Goal: Task Accomplishment & Management: Use online tool/utility

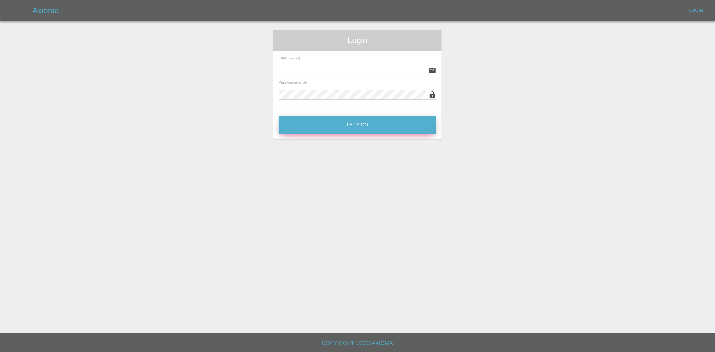
type input "ankur.mehta@axioma.co.uk"
click at [349, 130] on button "Let's Go" at bounding box center [358, 125] width 158 height 18
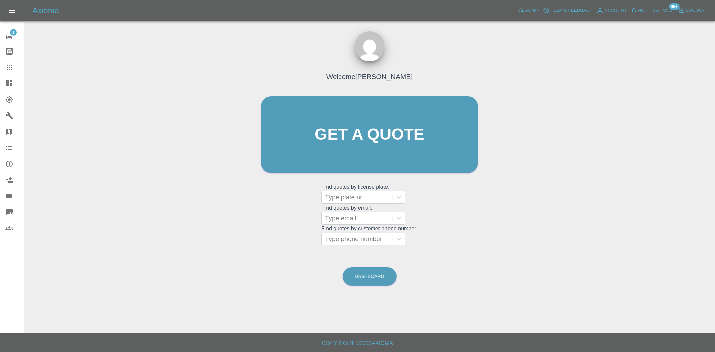
drag, startPoint x: 14, startPoint y: 85, endPoint x: 354, endPoint y: 71, distance: 340.4
click at [14, 85] on div at bounding box center [14, 83] width 19 height 8
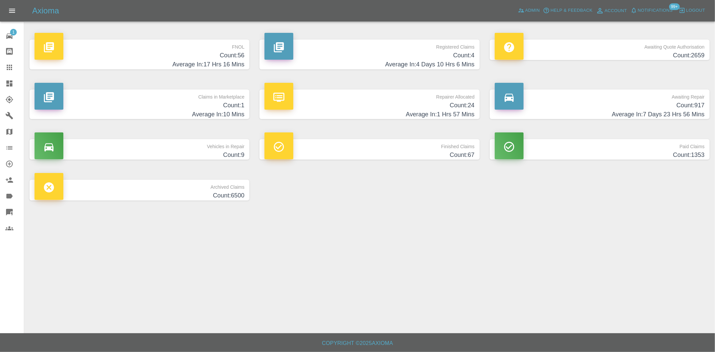
click at [349, 48] on p "Awaiting Quote Authorisation" at bounding box center [600, 45] width 210 height 11
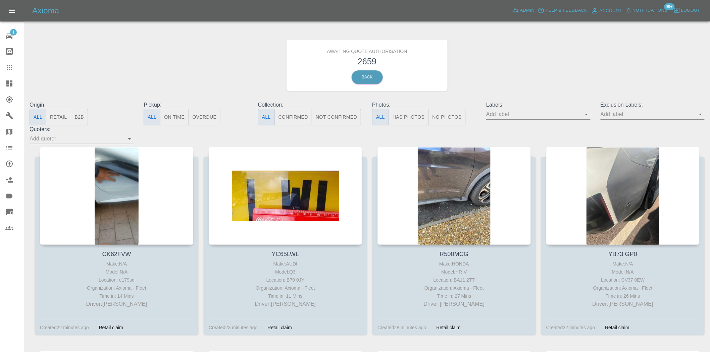
click at [82, 118] on button "B2B" at bounding box center [79, 117] width 17 height 16
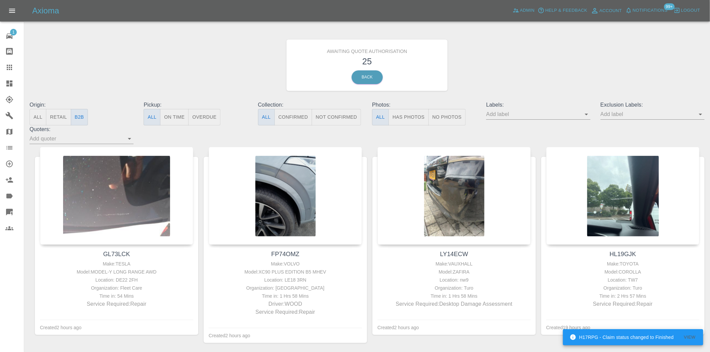
type button "b2b"
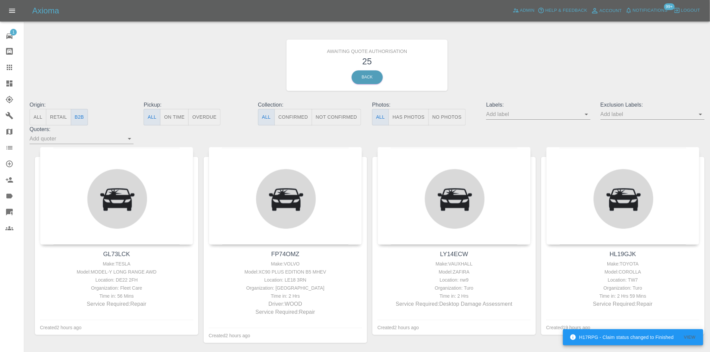
drag, startPoint x: 493, startPoint y: 78, endPoint x: 500, endPoint y: 74, distance: 8.4
click at [349, 76] on div "Awaiting Quote Authorisation 25 Back" at bounding box center [366, 65] width 685 height 71
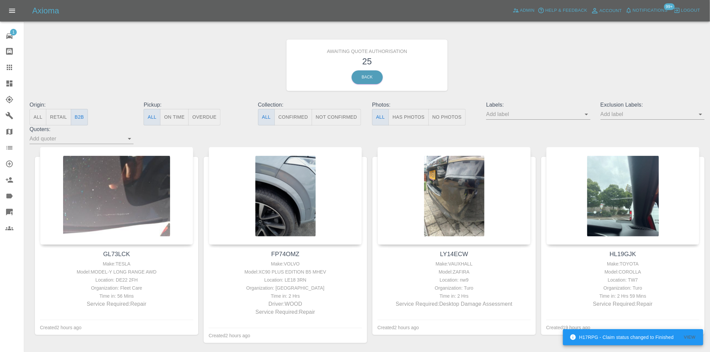
click at [11, 86] on icon at bounding box center [9, 83] width 6 height 6
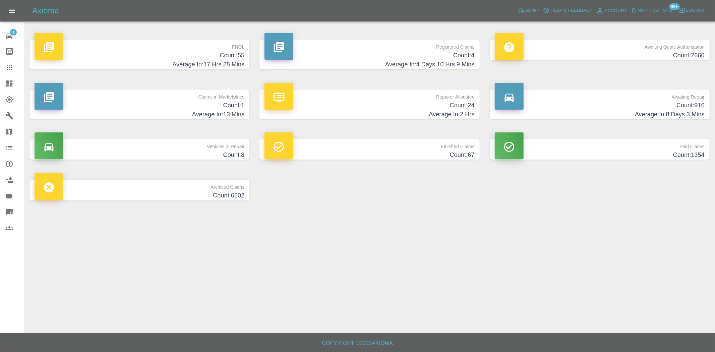
click at [349, 105] on h4 "Count: 916" at bounding box center [600, 105] width 210 height 9
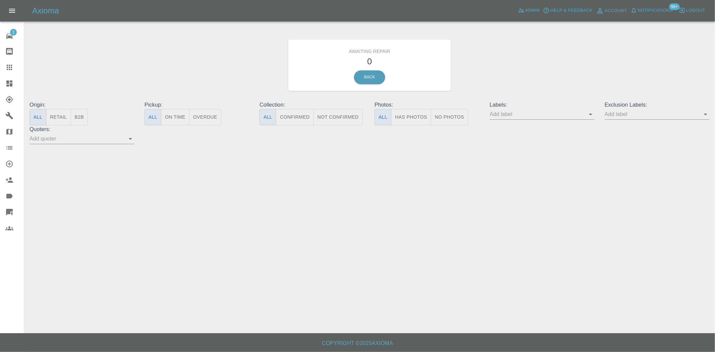
click at [77, 118] on button "B2B" at bounding box center [79, 117] width 17 height 16
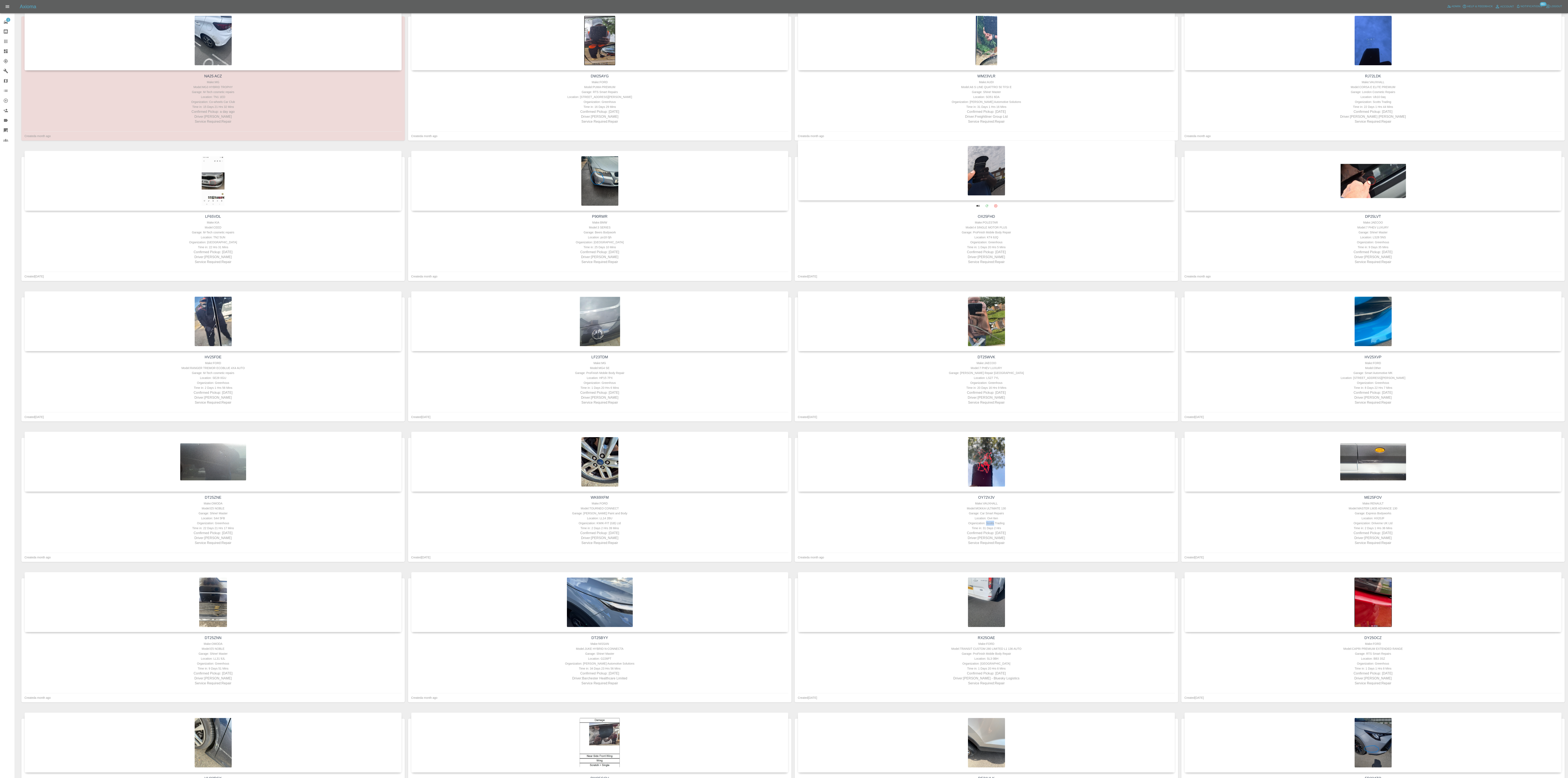
scroll to position [82, 0]
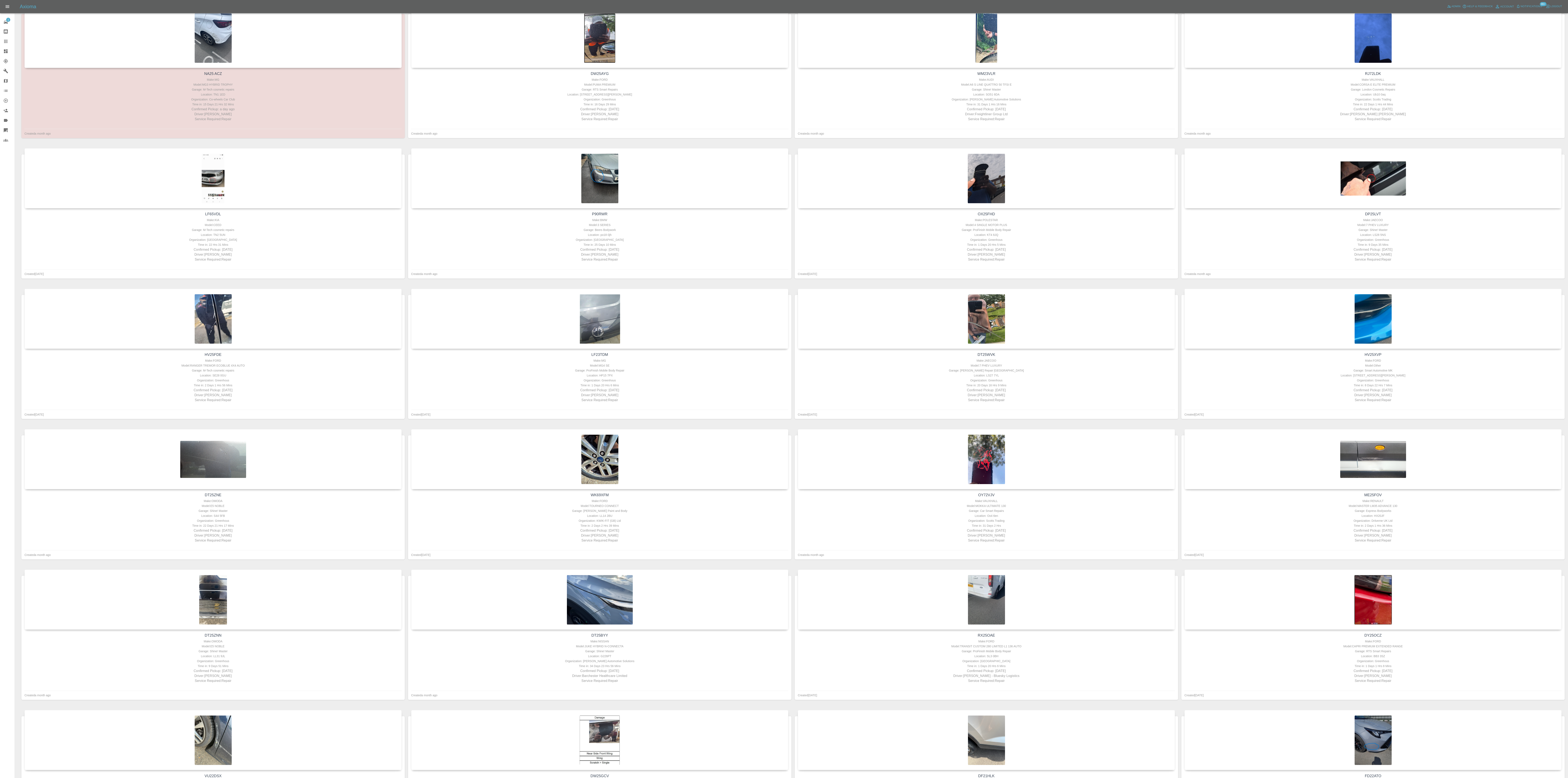
click at [407, 106] on div "NA25 ACZ Make: MG Model: MG3 HYBRID TROPHY Garage: M-Tech cosmetic repairs Loca…" at bounding box center [788, 76] width 1540 height 140
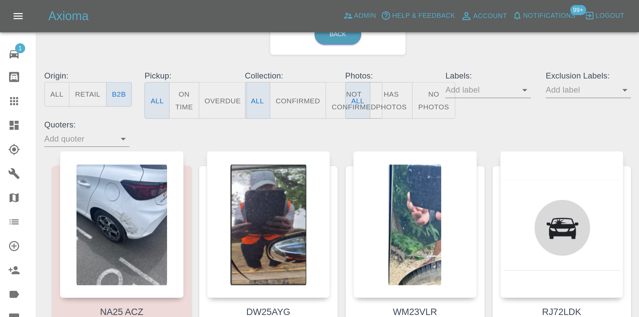
scroll to position [0, 0]
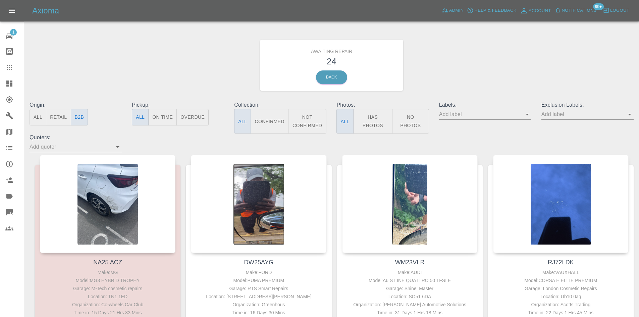
drag, startPoint x: 11, startPoint y: 87, endPoint x: 184, endPoint y: 156, distance: 185.5
click at [11, 87] on icon at bounding box center [9, 83] width 8 height 8
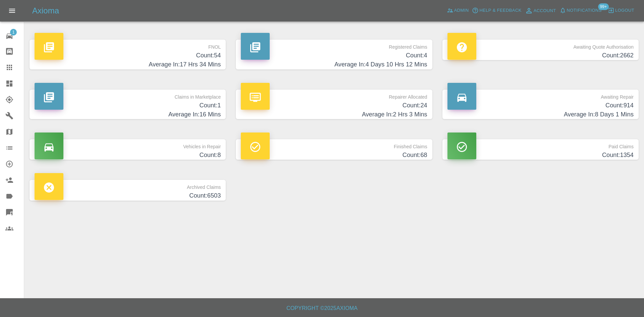
click at [379, 102] on h4 "Count: 24" at bounding box center [334, 105] width 186 height 9
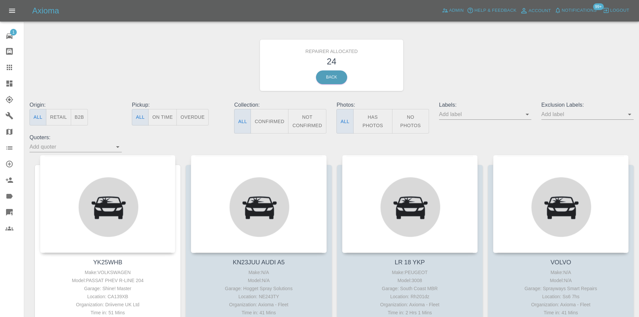
click at [80, 118] on button "B2B" at bounding box center [79, 117] width 17 height 16
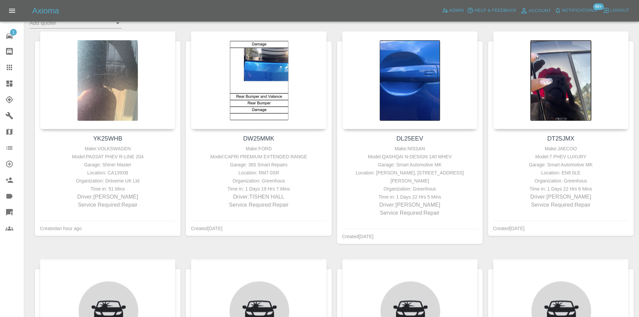
scroll to position [134, 0]
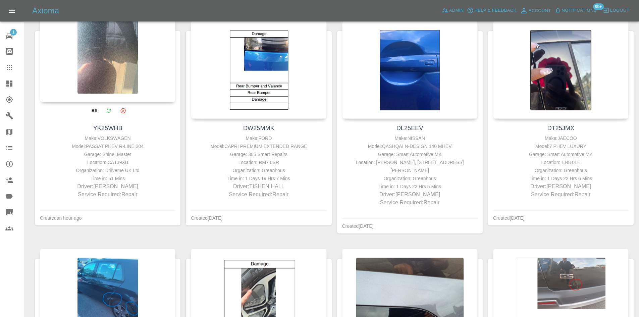
click at [116, 172] on div "Organization: Driiveme UK Ltd" at bounding box center [108, 170] width 132 height 8
copy div "Driiveme"
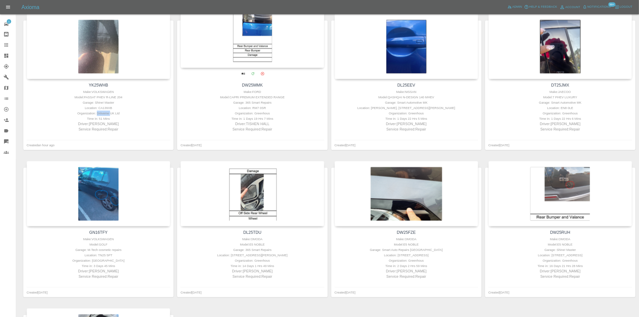
scroll to position [0, 0]
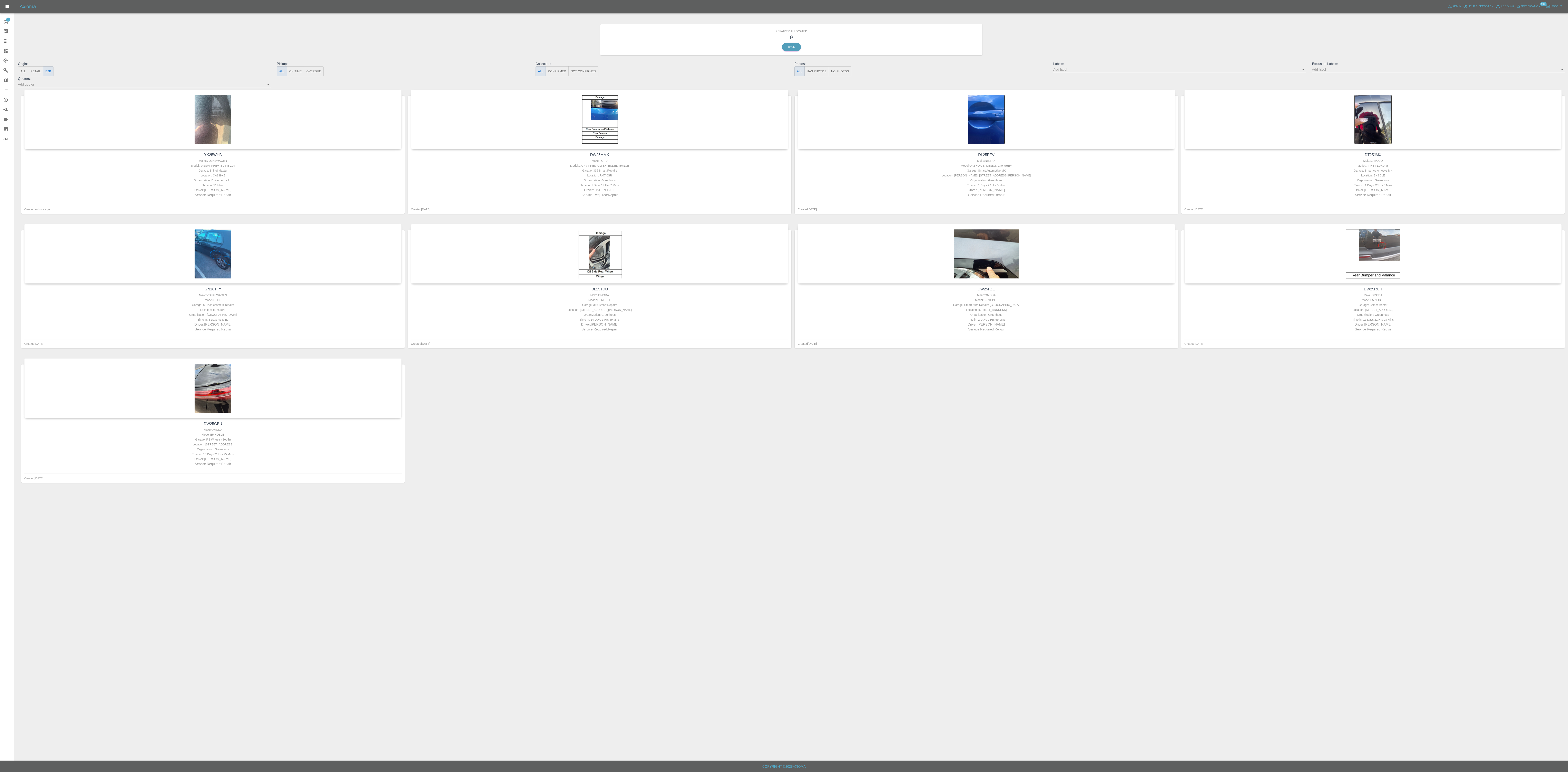
click at [1054, 454] on div "DW25GBU Make: OMODA Model: E5 NOBLE Garage: RS Wheels (South) Location: 18 Brid…" at bounding box center [788, 424] width 1540 height 134
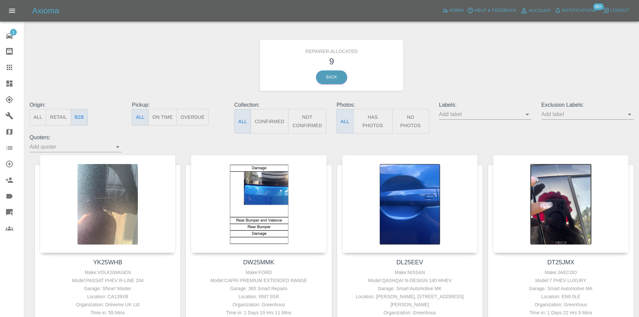
click at [7, 85] on icon at bounding box center [9, 83] width 6 height 6
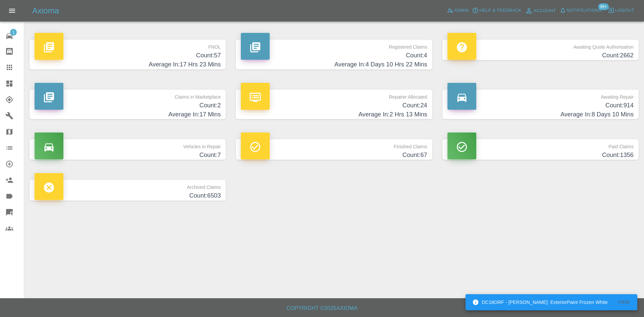
drag, startPoint x: 416, startPoint y: 56, endPoint x: 385, endPoint y: 122, distance: 73.4
click at [416, 56] on h4 "Count: 4" at bounding box center [334, 55] width 186 height 9
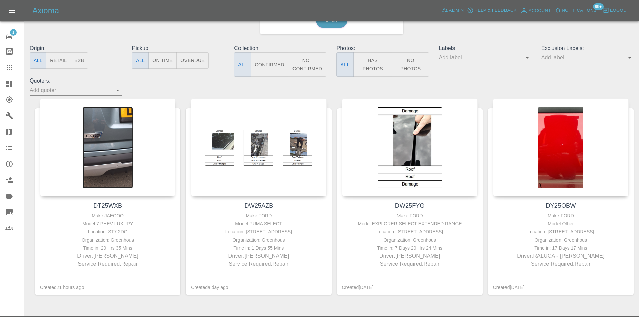
scroll to position [67, 0]
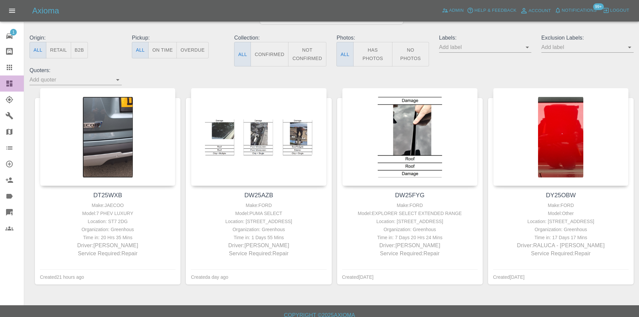
click at [8, 79] on link "Dashboard" at bounding box center [12, 83] width 24 height 16
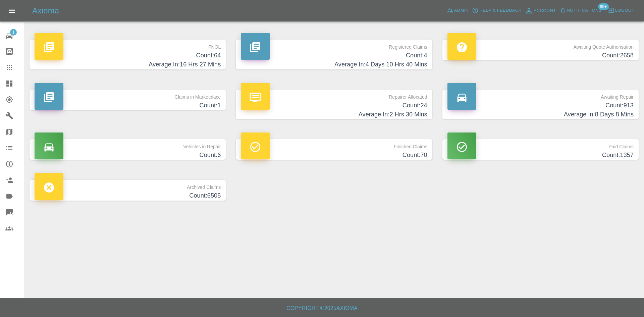
click at [376, 54] on h4 "Count: 4" at bounding box center [334, 55] width 186 height 9
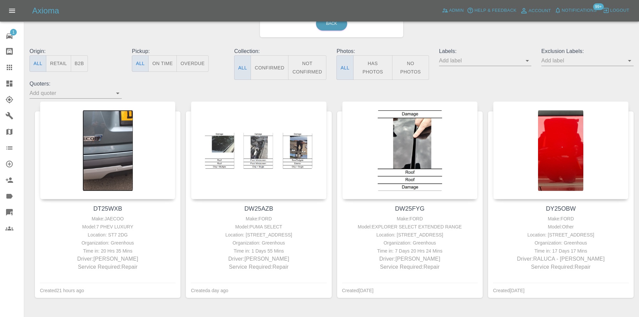
scroll to position [67, 0]
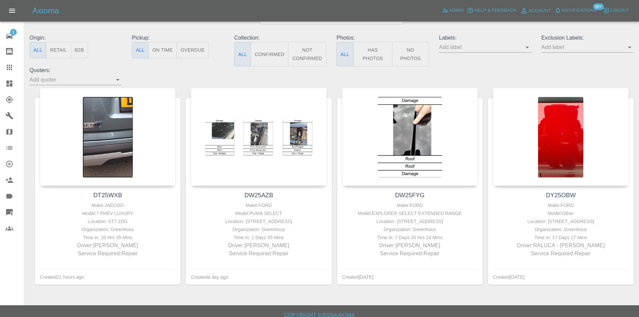
click at [14, 88] on link "Dashboard" at bounding box center [12, 83] width 24 height 16
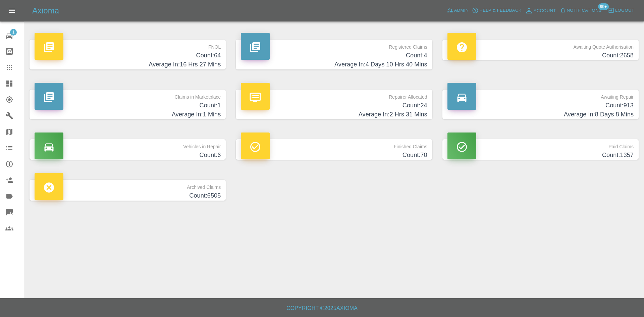
click at [218, 54] on h4 "Count: 64" at bounding box center [128, 55] width 186 height 9
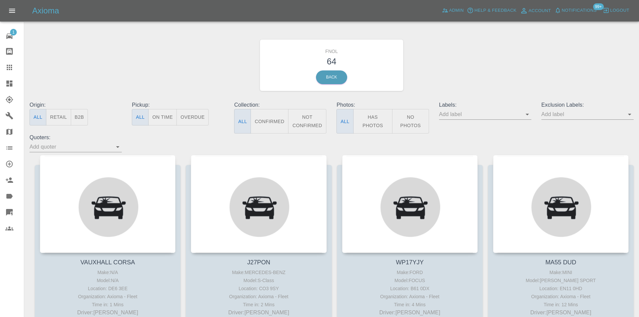
click at [378, 113] on button "Has Photos" at bounding box center [373, 121] width 40 height 24
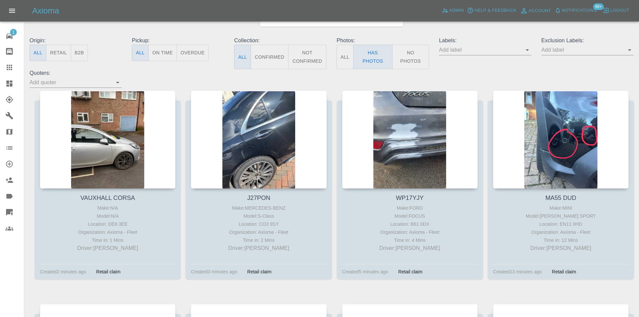
scroll to position [67, 0]
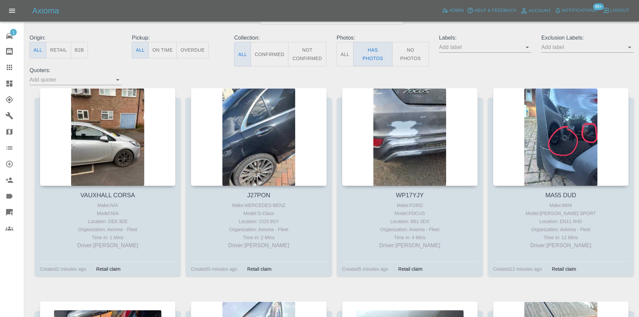
click at [558, 50] on input "text" at bounding box center [582, 47] width 82 height 10
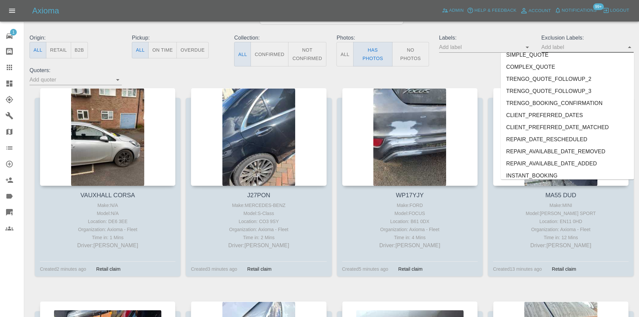
scroll to position [1448, 0]
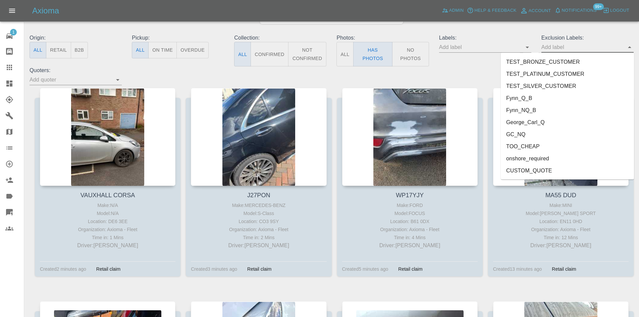
click at [544, 122] on li "George_Carl_Q" at bounding box center [567, 122] width 133 height 12
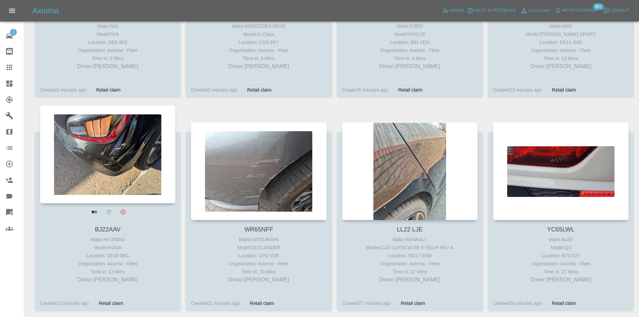
scroll to position [268, 0]
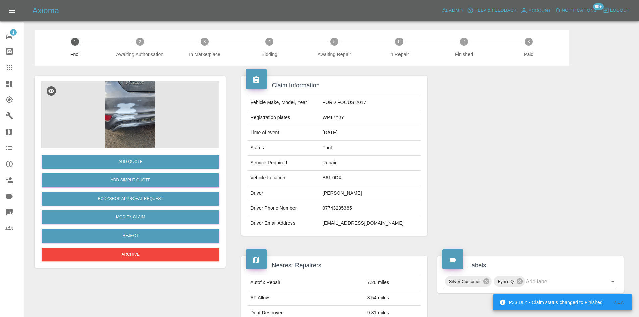
click at [123, 111] on img at bounding box center [130, 114] width 178 height 67
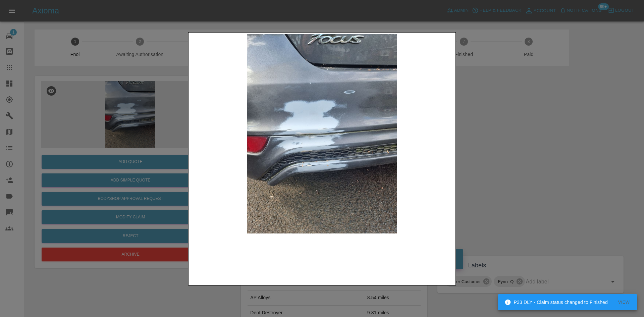
click at [285, 149] on img at bounding box center [322, 134] width 264 height 200
click at [310, 143] on img at bounding box center [322, 134] width 264 height 200
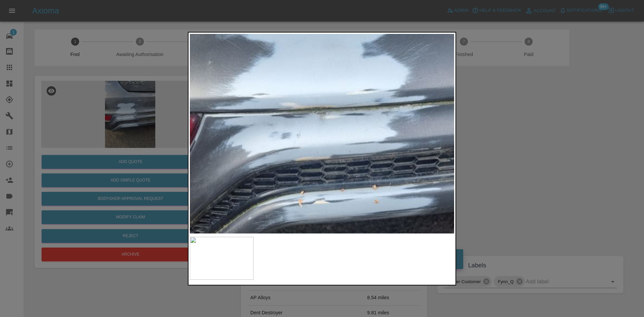
click at [309, 142] on img at bounding box center [359, 106] width 793 height 599
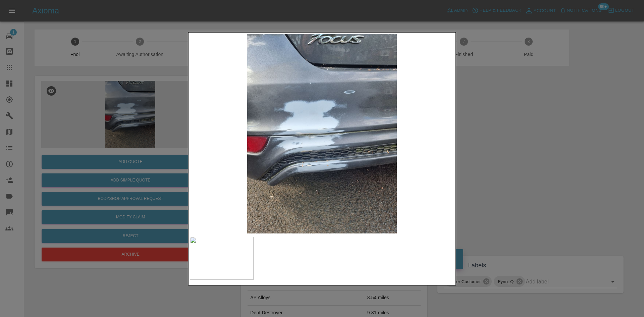
click at [257, 156] on img at bounding box center [322, 134] width 264 height 200
click at [319, 141] on img at bounding box center [322, 134] width 264 height 200
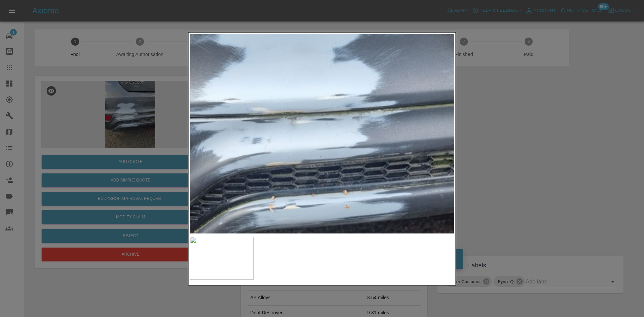
click at [319, 141] on img at bounding box center [330, 111] width 793 height 599
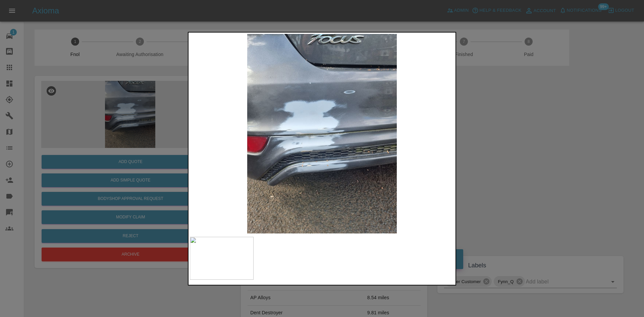
click at [131, 119] on div at bounding box center [322, 158] width 644 height 317
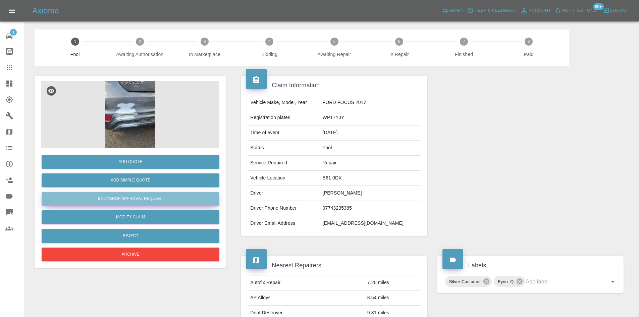
click at [132, 197] on button "Bodyshop Approval Request" at bounding box center [131, 199] width 178 height 14
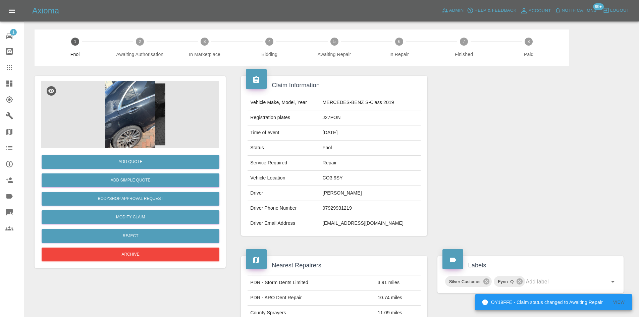
click at [142, 124] on img at bounding box center [130, 114] width 178 height 67
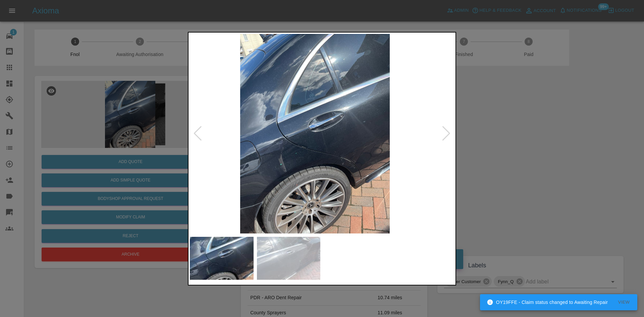
click at [311, 164] on img at bounding box center [315, 134] width 264 height 200
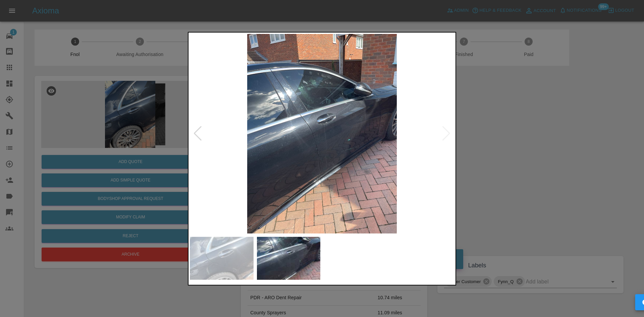
click at [248, 153] on img at bounding box center [322, 134] width 264 height 200
click at [449, 169] on img at bounding box center [322, 134] width 264 height 200
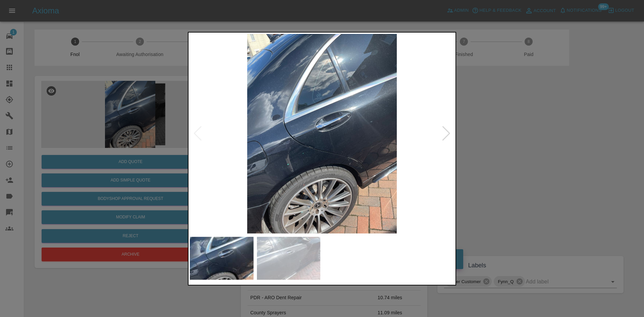
click at [323, 162] on img at bounding box center [322, 134] width 264 height 200
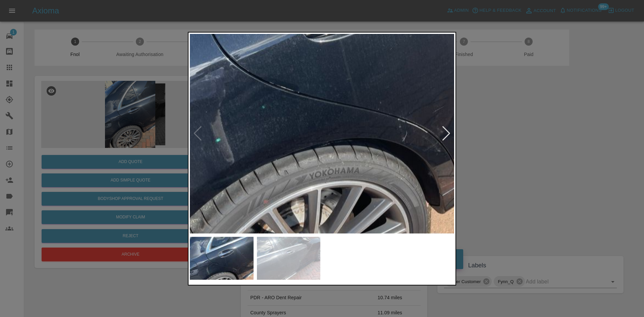
click at [323, 162] on img at bounding box center [320, 47] width 793 height 599
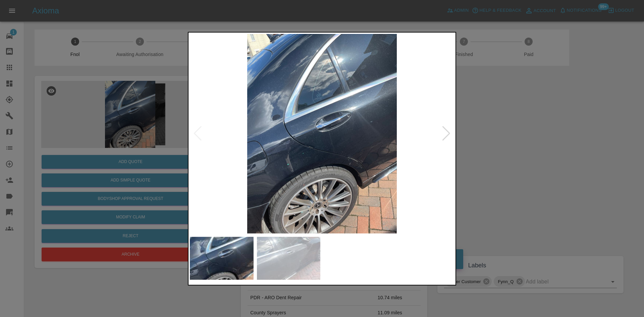
click at [347, 156] on img at bounding box center [322, 134] width 264 height 200
click at [224, 147] on img at bounding box center [322, 134] width 264 height 200
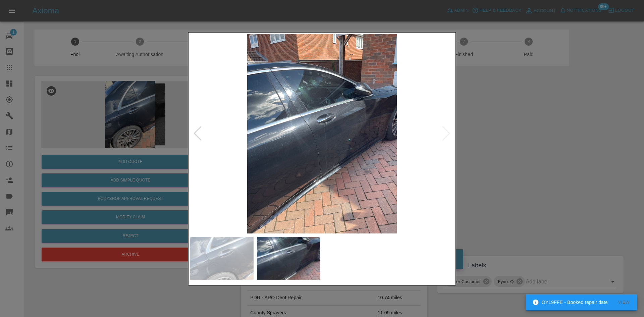
click at [125, 113] on div at bounding box center [322, 158] width 644 height 317
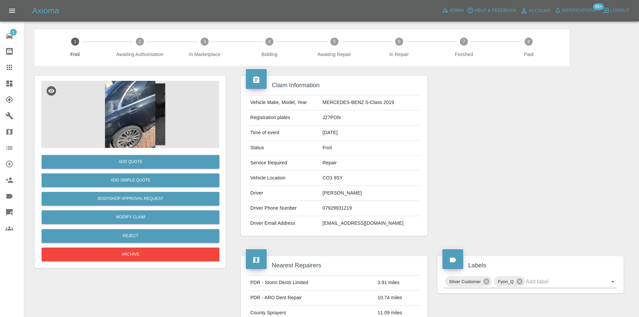
click at [123, 125] on img at bounding box center [130, 114] width 178 height 67
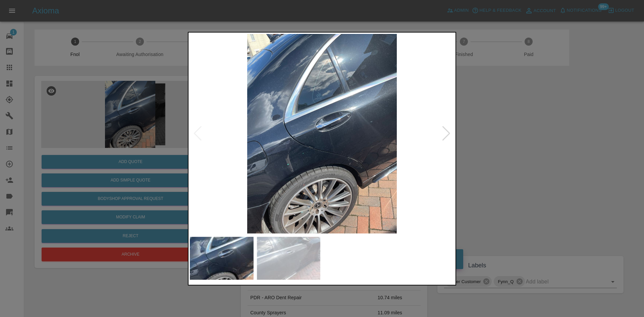
click at [340, 165] on img at bounding box center [322, 134] width 264 height 200
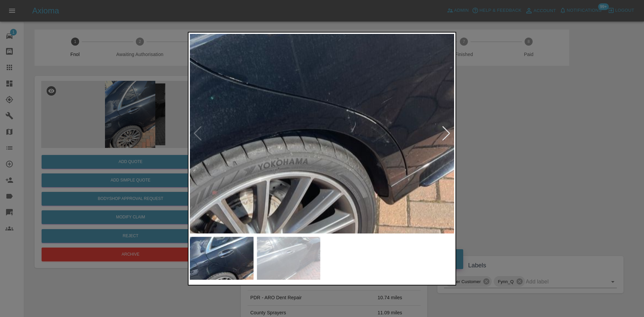
click at [339, 164] on img at bounding box center [268, 38] width 793 height 599
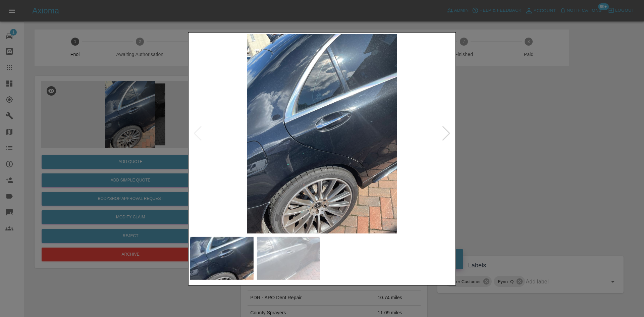
click at [333, 162] on img at bounding box center [322, 134] width 264 height 200
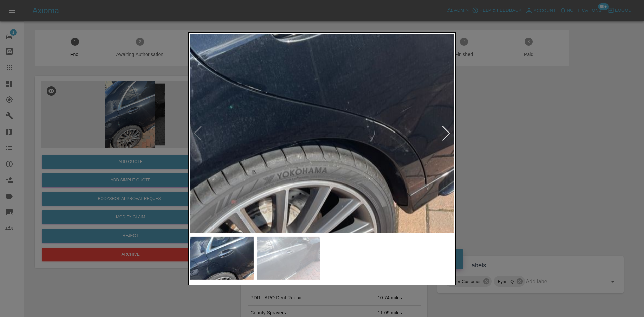
click at [331, 163] on img at bounding box center [287, 47] width 793 height 599
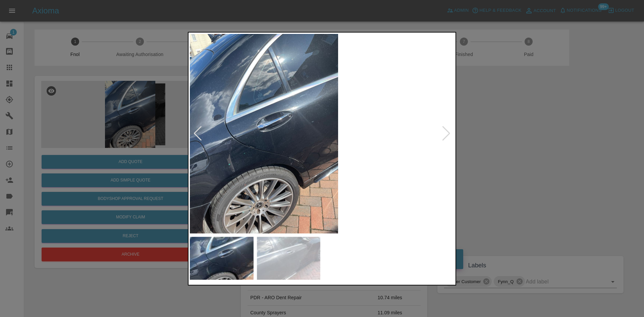
click at [286, 166] on img at bounding box center [263, 134] width 264 height 200
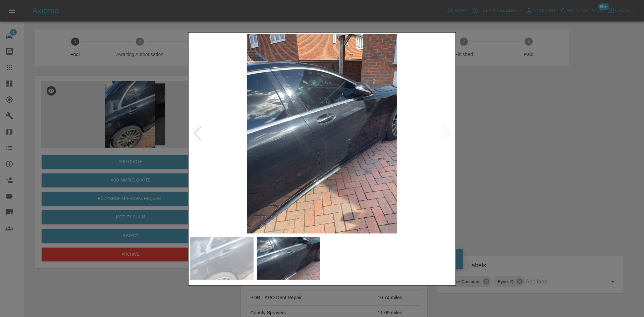
click at [330, 156] on img at bounding box center [322, 134] width 264 height 200
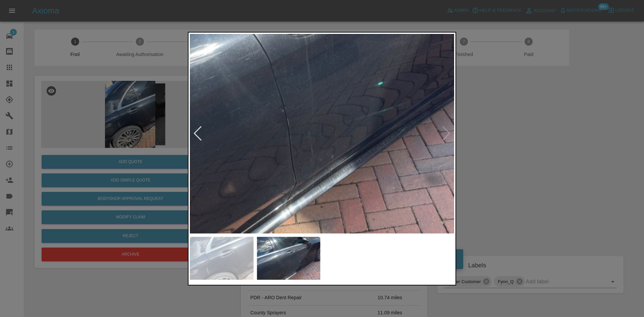
click at [329, 157] on img at bounding box center [298, 65] width 793 height 599
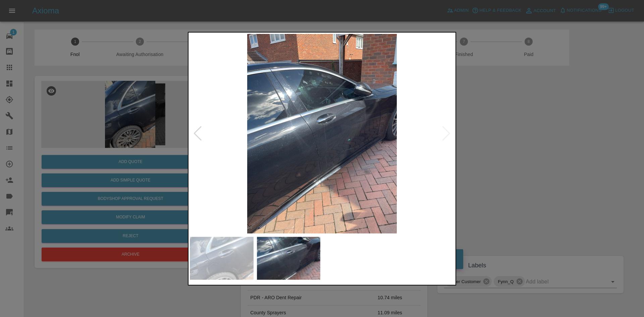
click at [260, 150] on img at bounding box center [322, 134] width 264 height 200
click at [265, 147] on img at bounding box center [322, 134] width 264 height 200
click at [327, 145] on img at bounding box center [322, 134] width 264 height 200
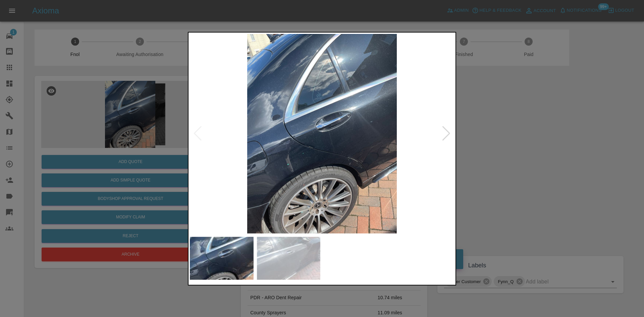
click at [384, 148] on img at bounding box center [322, 134] width 264 height 200
click at [149, 133] on div at bounding box center [322, 158] width 644 height 317
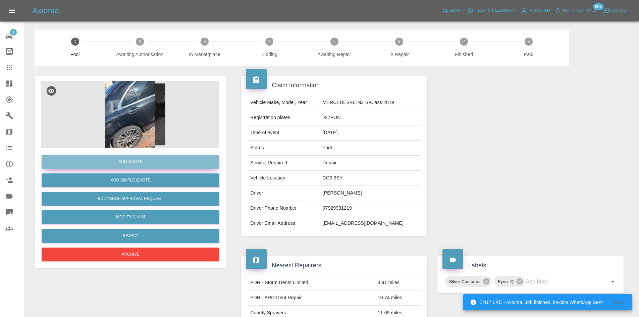
click at [136, 161] on button "Add Quote" at bounding box center [131, 162] width 178 height 14
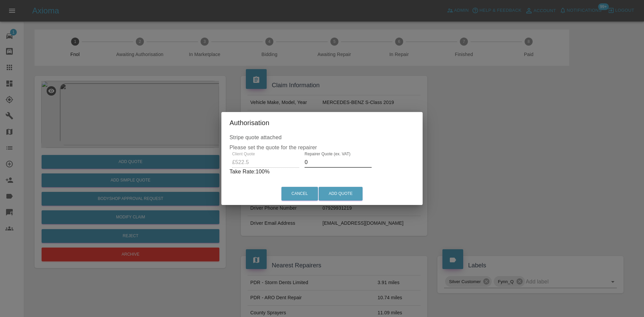
click at [248, 161] on div "Client Quote £522.5 Repairer Quote (ex. VAT) 0 Take Rate: 100 %" at bounding box center [321, 164] width 185 height 24
type input "300"
click at [337, 192] on button "Add Quote" at bounding box center [341, 194] width 44 height 14
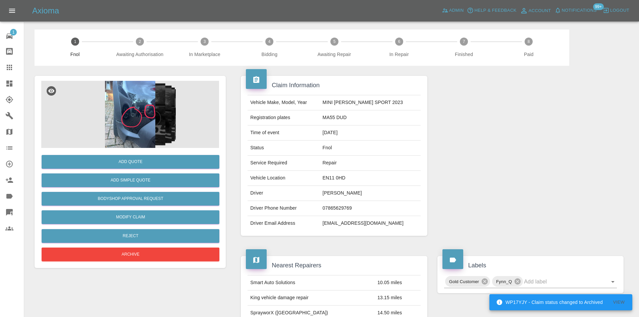
click at [162, 107] on img at bounding box center [130, 114] width 178 height 67
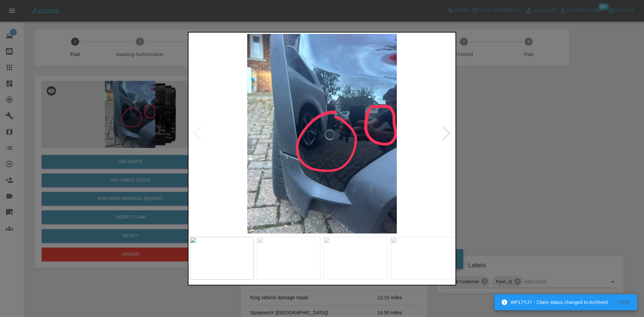
click at [286, 179] on img at bounding box center [322, 134] width 264 height 200
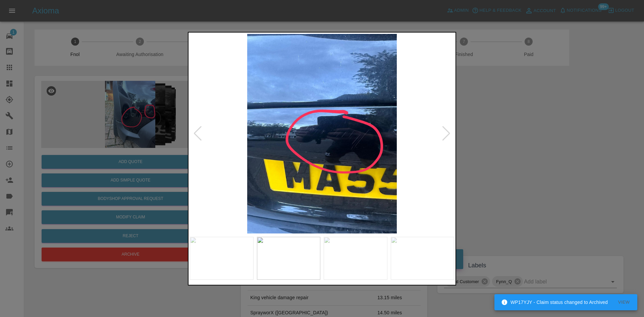
click at [268, 176] on img at bounding box center [322, 134] width 264 height 200
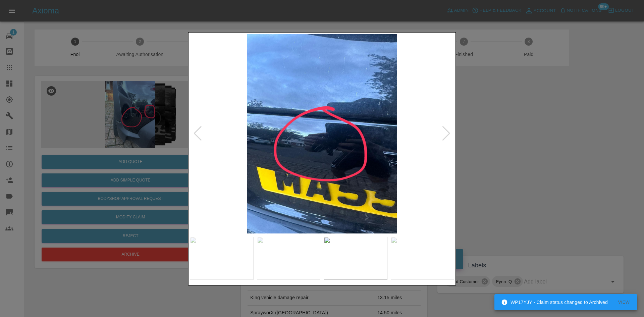
click at [246, 175] on img at bounding box center [322, 134] width 264 height 200
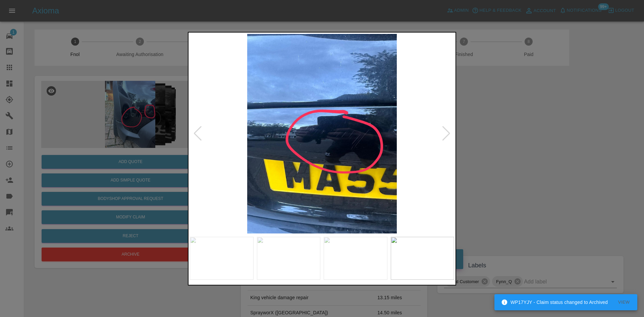
click at [253, 185] on img at bounding box center [322, 134] width 264 height 200
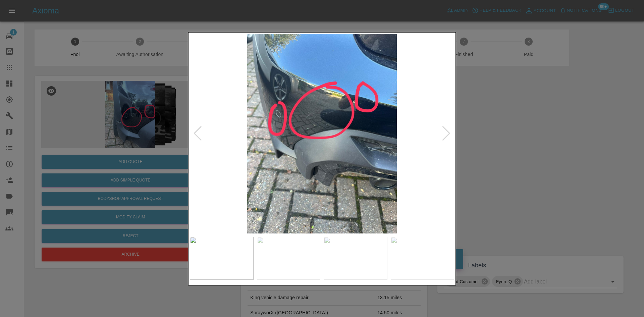
click at [205, 189] on img at bounding box center [322, 134] width 264 height 200
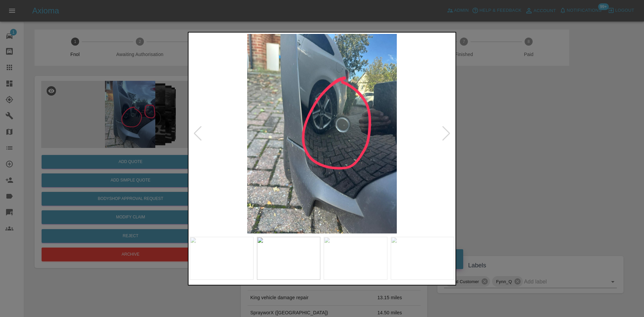
click at [272, 180] on img at bounding box center [322, 134] width 264 height 200
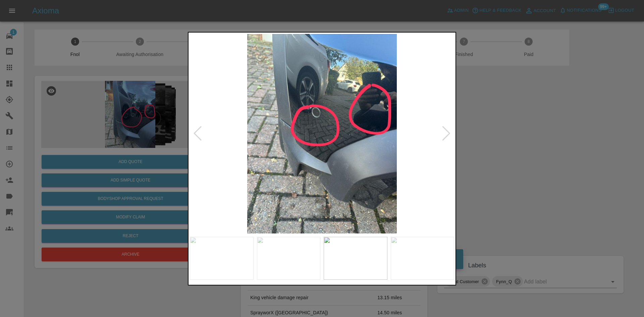
click at [303, 171] on img at bounding box center [322, 134] width 264 height 200
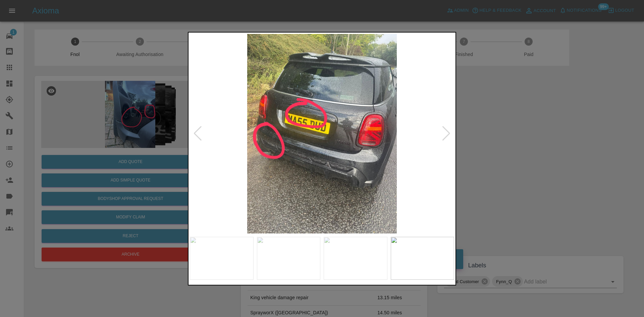
click at [349, 173] on img at bounding box center [322, 134] width 264 height 200
click at [279, 164] on img at bounding box center [322, 134] width 264 height 200
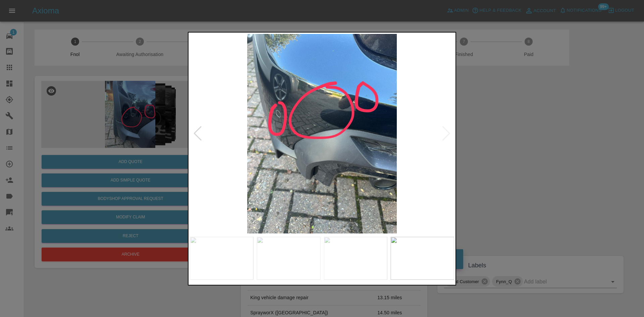
click at [257, 166] on img at bounding box center [322, 134] width 264 height 200
click at [349, 160] on img at bounding box center [322, 134] width 264 height 200
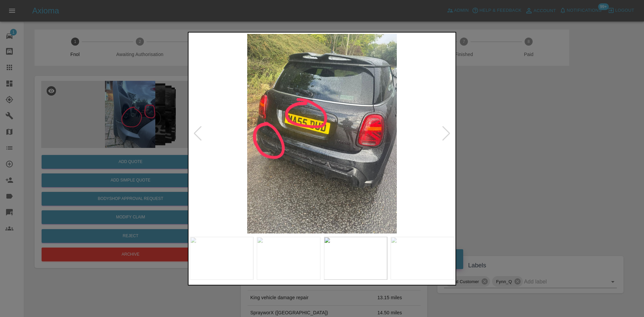
click at [343, 160] on img at bounding box center [322, 134] width 264 height 200
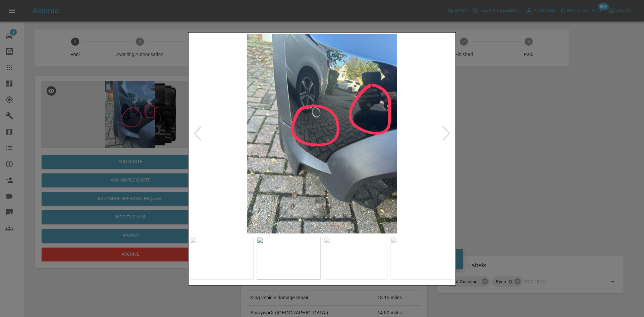
click at [319, 158] on img at bounding box center [322, 134] width 264 height 200
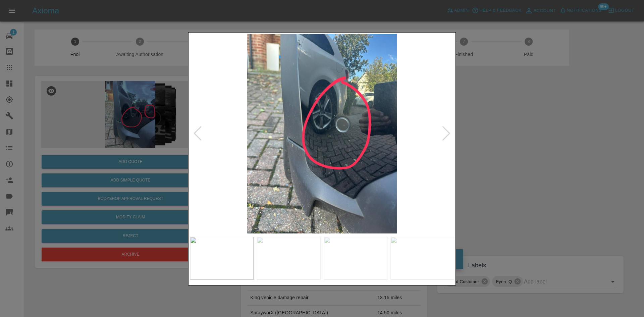
click at [326, 155] on img at bounding box center [322, 134] width 264 height 200
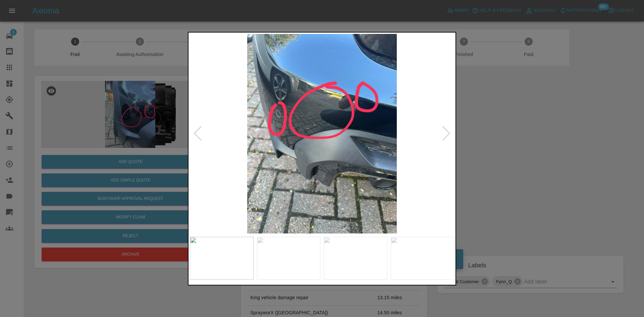
click at [327, 152] on img at bounding box center [322, 134] width 264 height 200
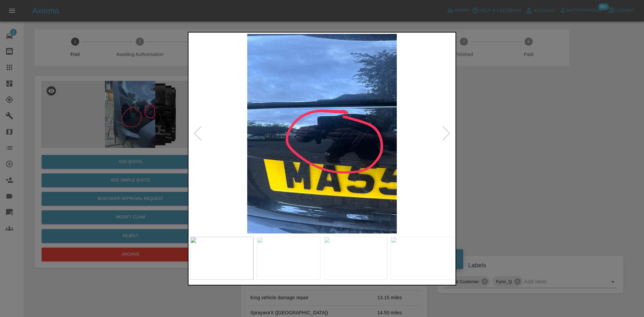
click at [340, 147] on img at bounding box center [322, 134] width 264 height 200
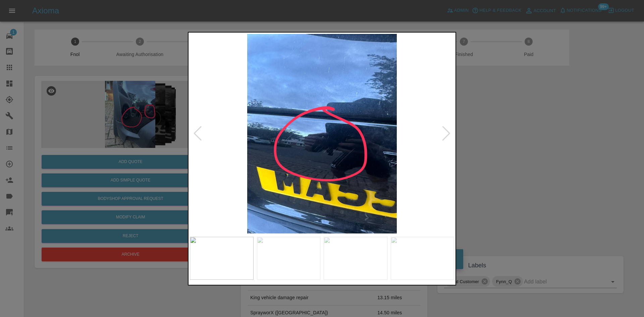
click at [335, 146] on img at bounding box center [322, 134] width 264 height 200
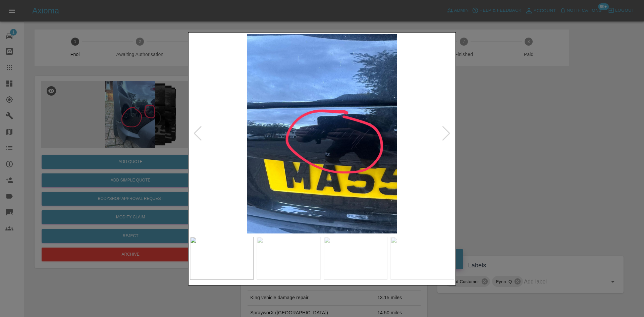
click at [397, 143] on img at bounding box center [322, 134] width 264 height 200
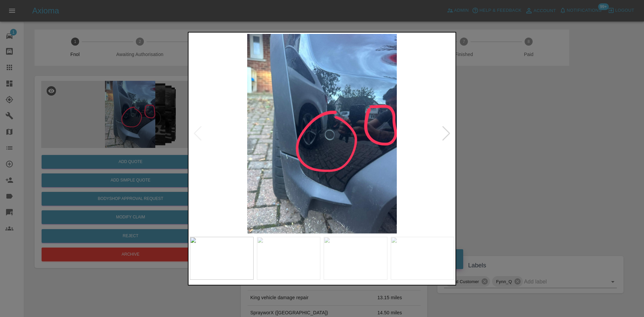
click at [214, 148] on img at bounding box center [322, 134] width 264 height 200
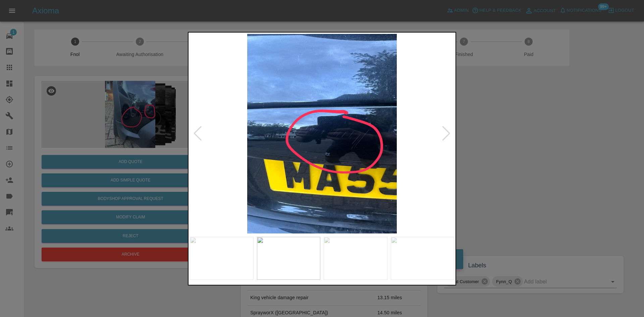
click at [309, 152] on img at bounding box center [322, 134] width 264 height 200
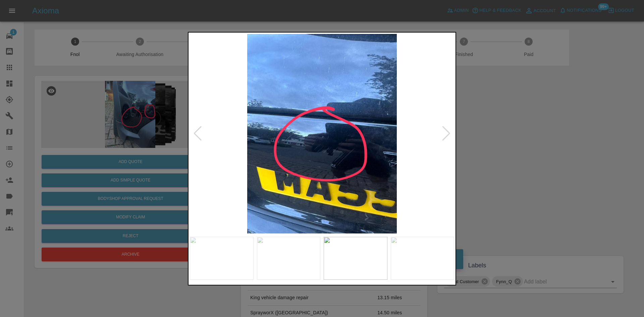
click at [317, 150] on img at bounding box center [322, 134] width 264 height 200
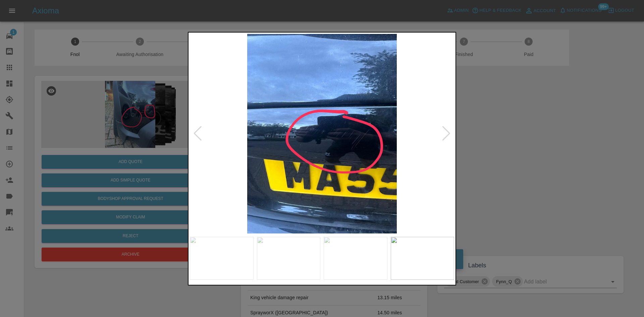
click at [307, 152] on img at bounding box center [322, 134] width 264 height 200
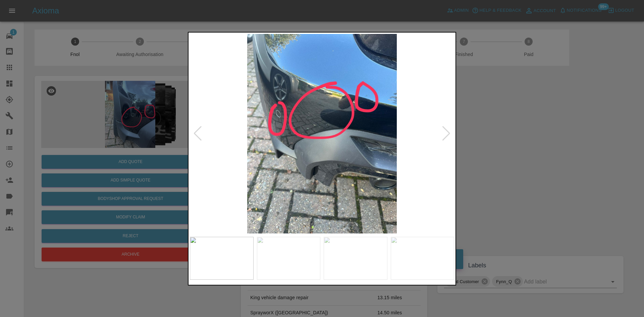
click at [319, 154] on img at bounding box center [322, 134] width 264 height 200
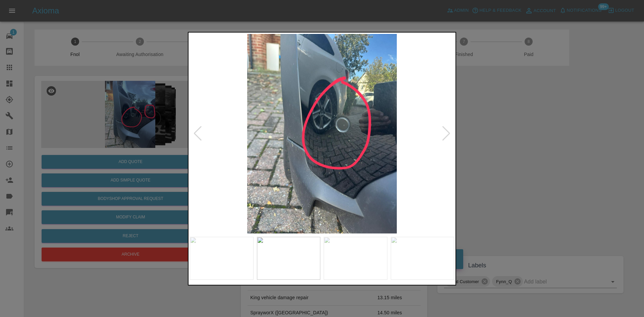
click at [266, 157] on img at bounding box center [322, 134] width 264 height 200
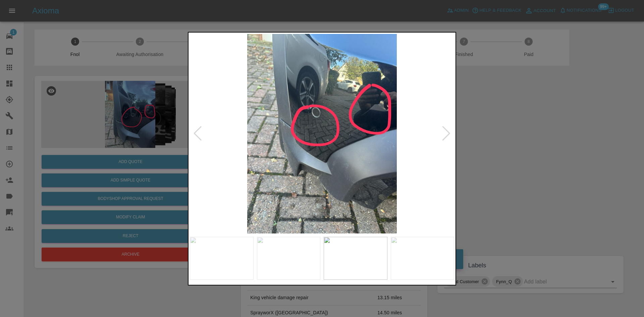
click at [283, 156] on img at bounding box center [322, 134] width 264 height 200
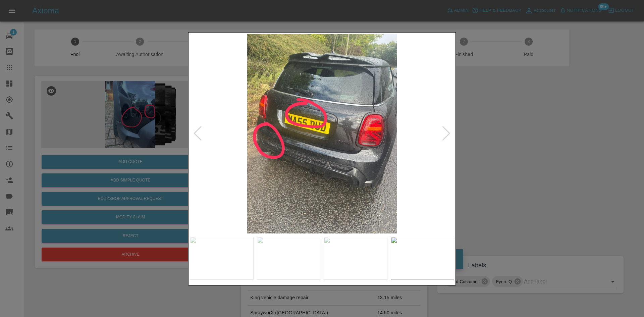
click at [280, 133] on img at bounding box center [322, 134] width 264 height 200
click at [280, 134] on img at bounding box center [322, 134] width 264 height 200
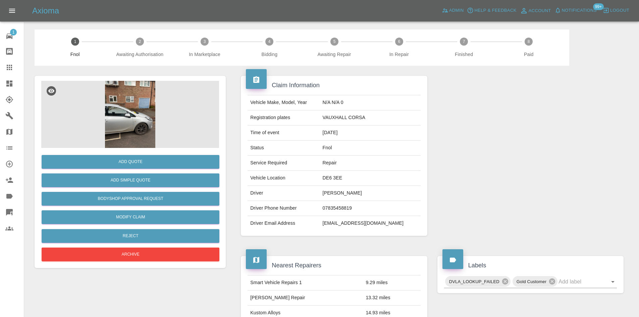
click at [121, 106] on img at bounding box center [130, 114] width 178 height 67
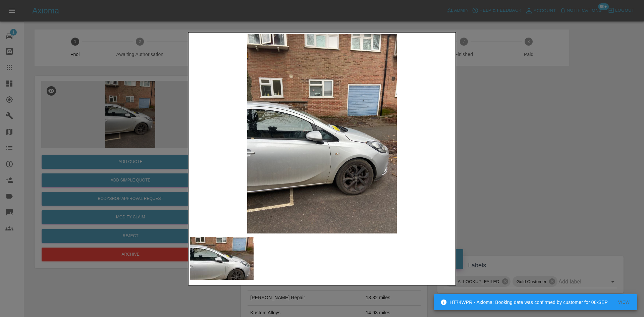
click at [315, 168] on img at bounding box center [322, 134] width 264 height 200
click at [287, 178] on img at bounding box center [322, 134] width 264 height 200
click at [140, 145] on div at bounding box center [322, 158] width 644 height 317
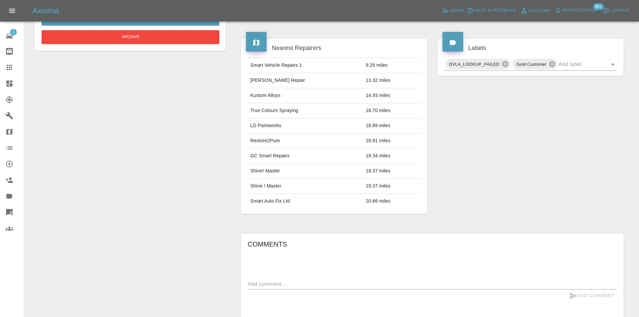
scroll to position [73, 0]
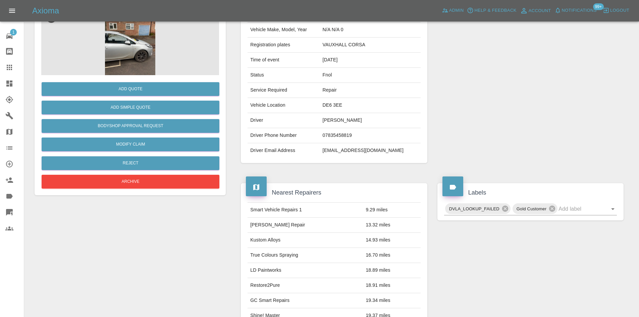
click at [125, 60] on img at bounding box center [130, 41] width 178 height 67
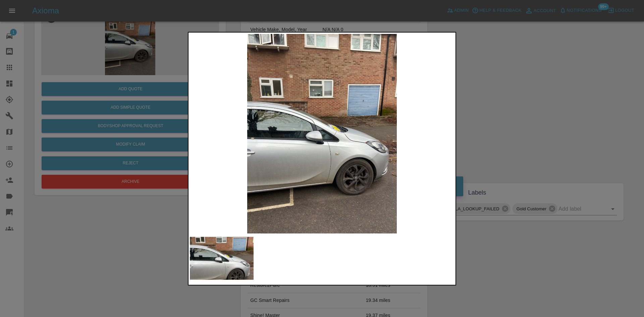
click at [301, 168] on img at bounding box center [322, 134] width 264 height 200
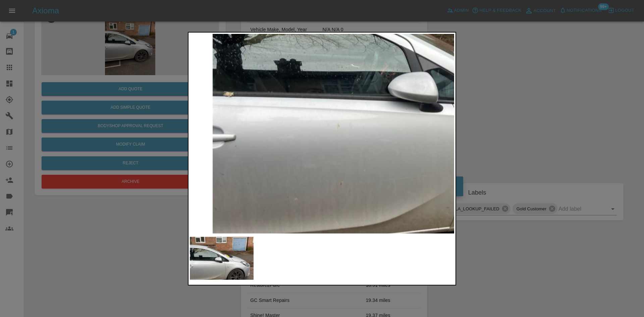
click at [347, 206] on img at bounding box center [437, 80] width 793 height 599
click at [124, 120] on div at bounding box center [322, 158] width 644 height 317
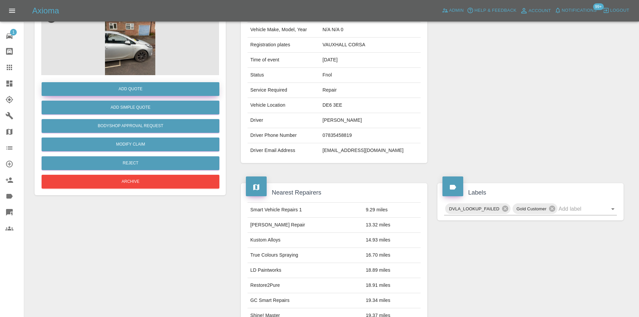
click at [131, 87] on button "Add Quote" at bounding box center [131, 89] width 178 height 14
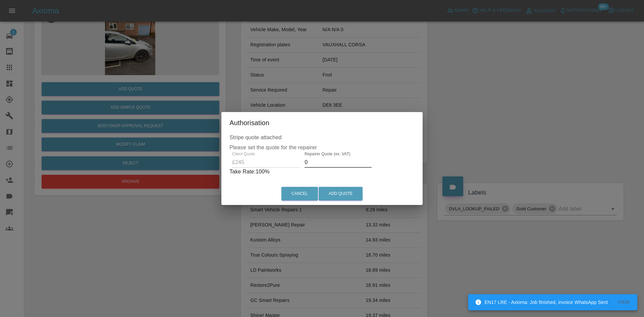
click at [255, 163] on div "Client Quote £245 Repairer Quote (ex. VAT) 0 Take Rate: 100 %" at bounding box center [321, 164] width 185 height 24
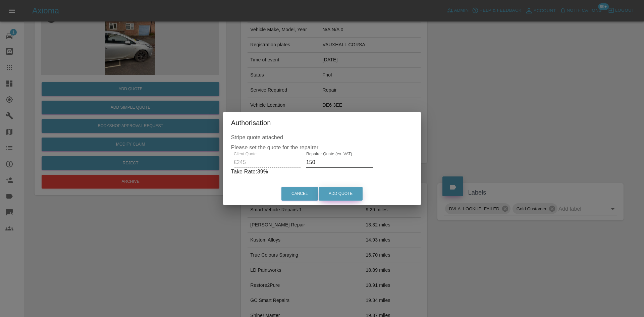
type input "150"
click at [339, 193] on button "Add Quote" at bounding box center [341, 194] width 44 height 14
